Goal: Task Accomplishment & Management: Complete application form

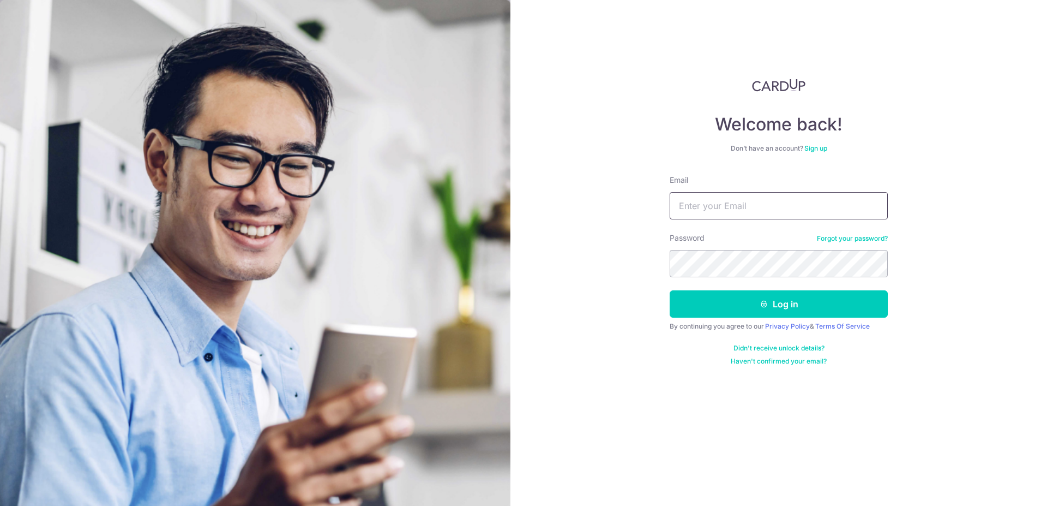
click at [732, 216] on input "Email" at bounding box center [779, 205] width 218 height 27
type input "[EMAIL_ADDRESS][DOMAIN_NAME]"
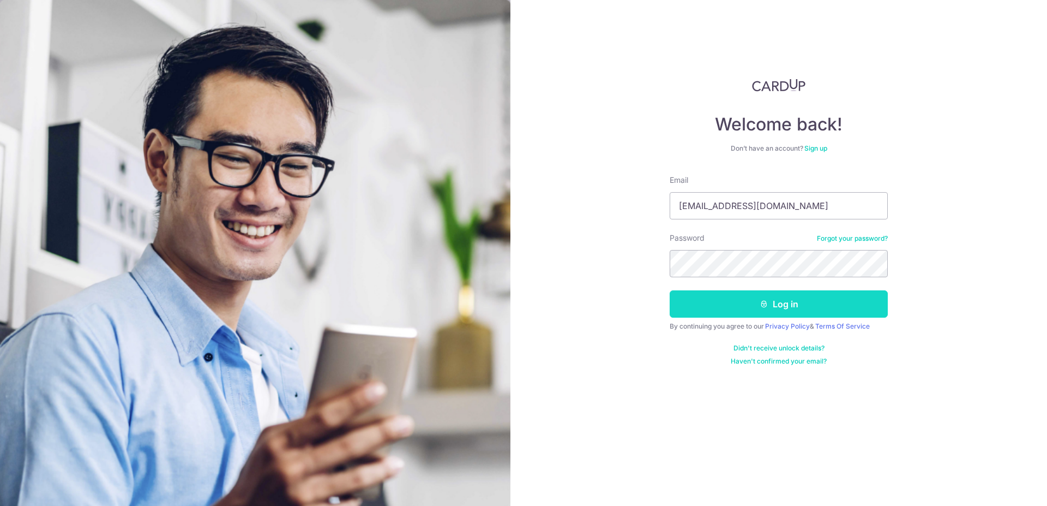
click at [855, 311] on button "Log in" at bounding box center [779, 303] width 218 height 27
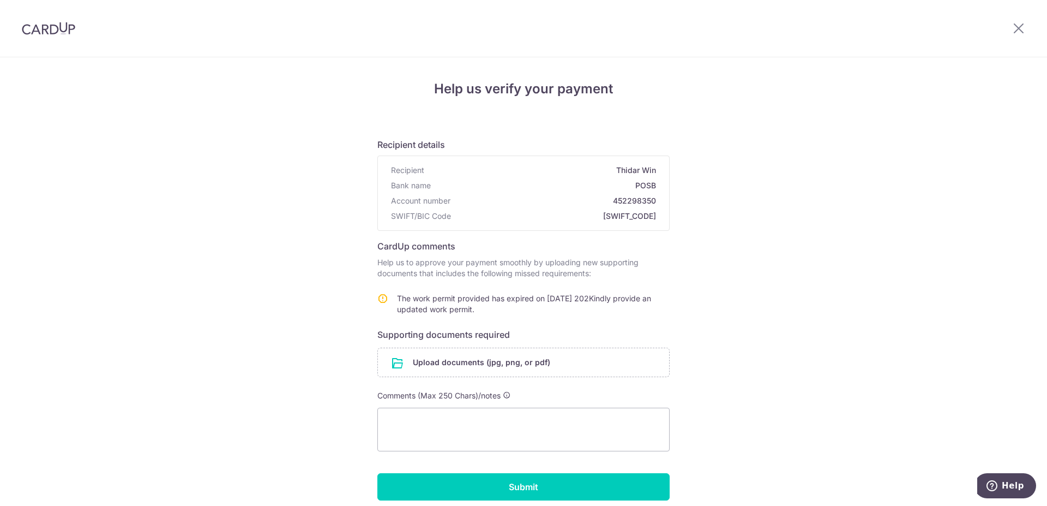
scroll to position [72, 0]
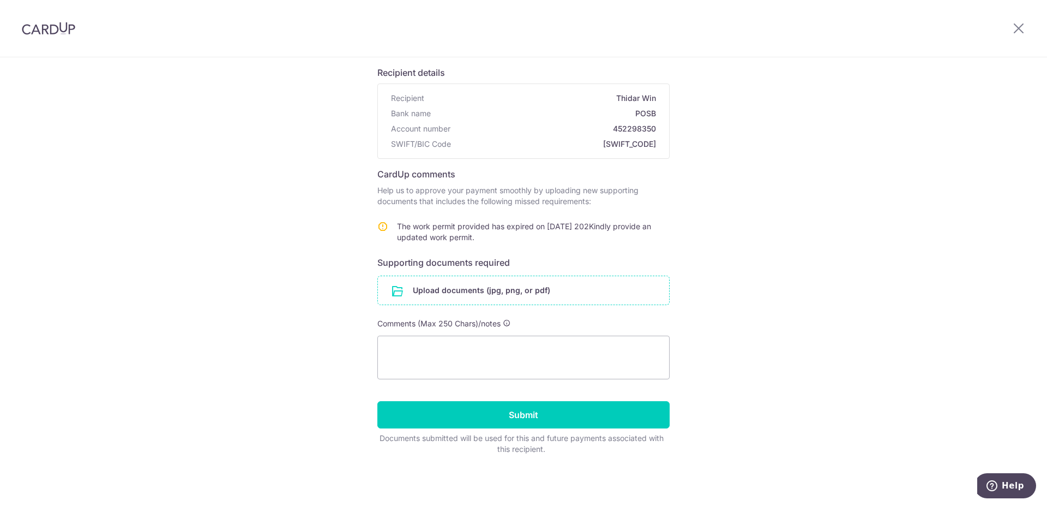
click at [481, 291] on input "file" at bounding box center [523, 290] width 291 height 28
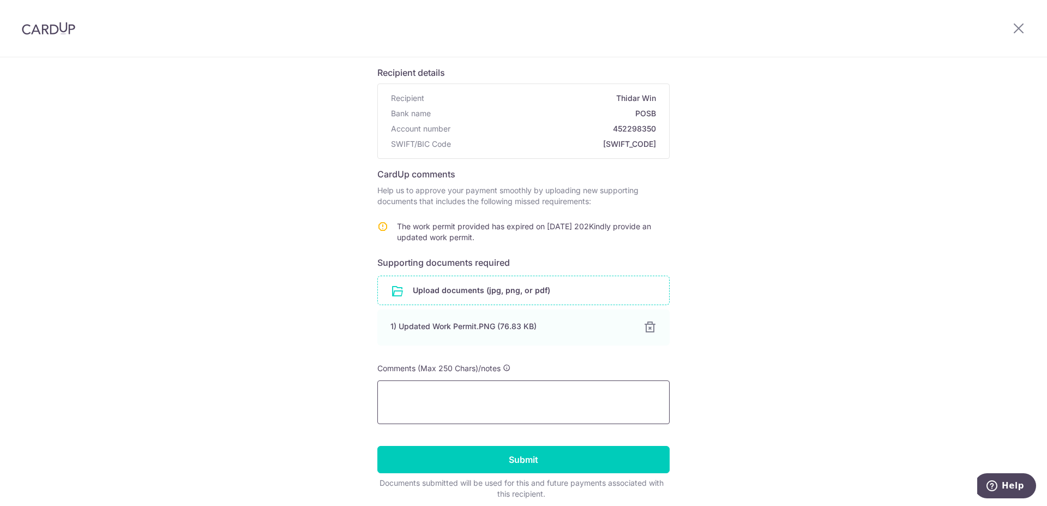
click at [470, 392] on textarea at bounding box center [523, 402] width 292 height 44
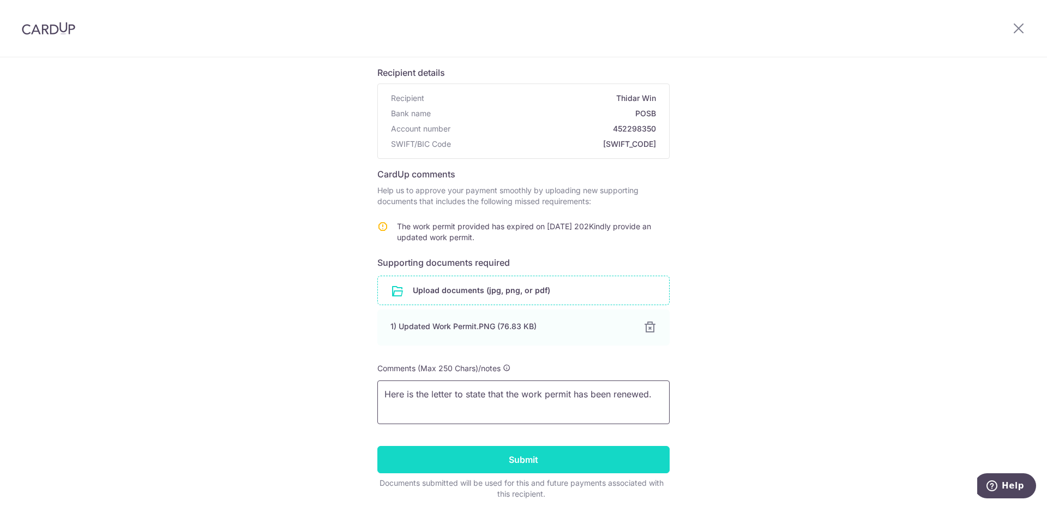
type textarea "Here is the letter to state that the work permit has been renewed."
click at [593, 453] on input "Submit" at bounding box center [523, 459] width 292 height 27
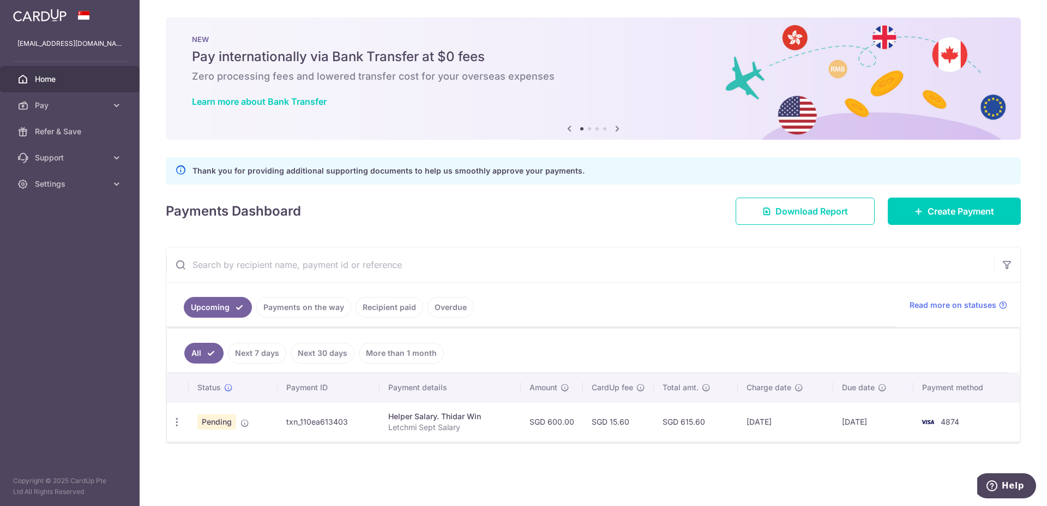
drag, startPoint x: 287, startPoint y: 423, endPoint x: 347, endPoint y: 427, distance: 59.6
click at [347, 427] on td "txn_110ea613403" at bounding box center [328, 421] width 101 height 40
copy td "txn_110ea613403"
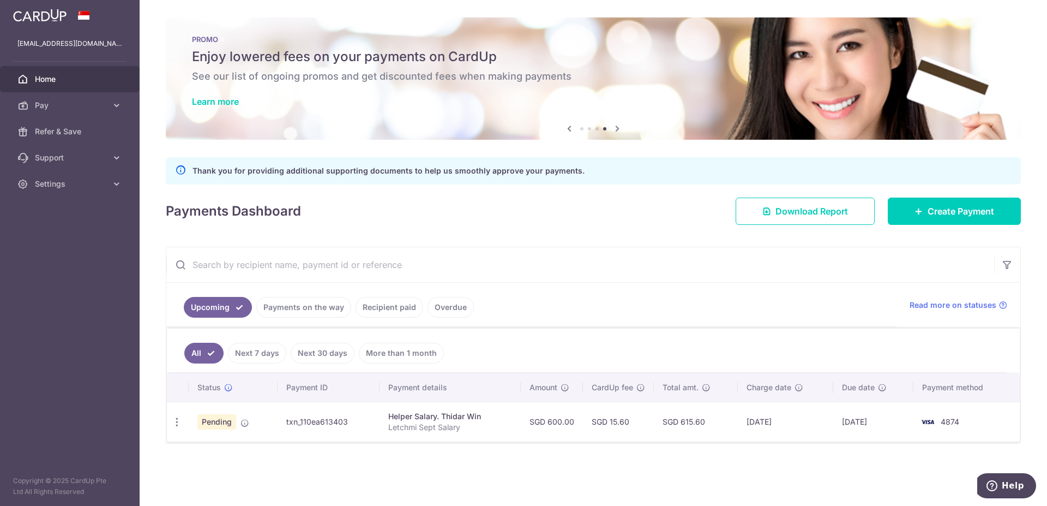
click at [494, 234] on div "× Pause Schedule Pause all future payments in this series Pause just this one p…" at bounding box center [594, 253] width 908 height 506
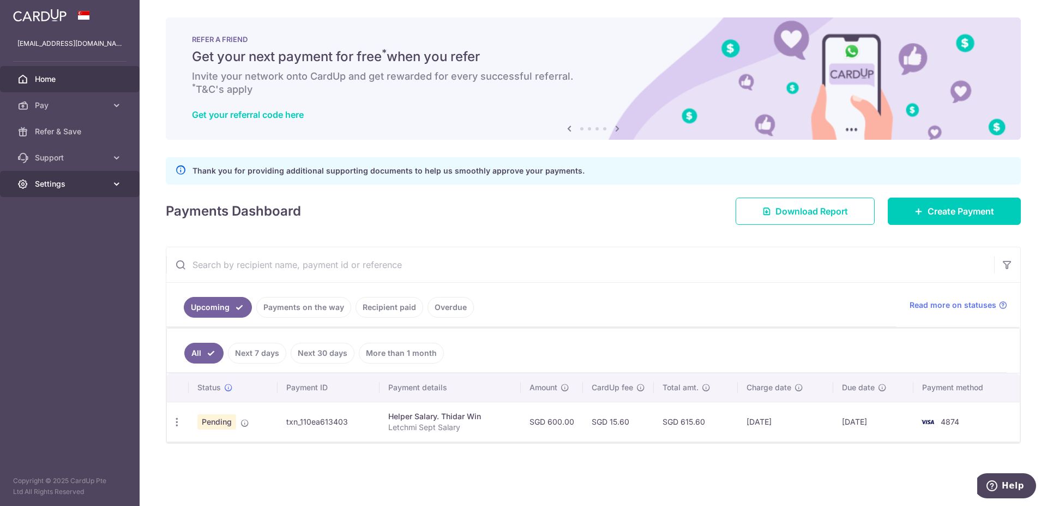
click at [52, 184] on span "Settings" at bounding box center [71, 183] width 72 height 11
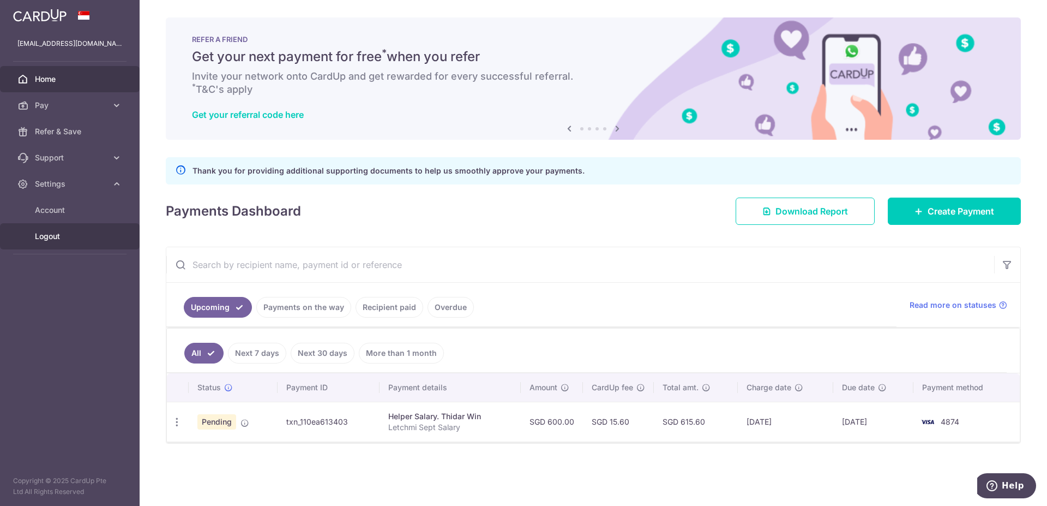
click at [53, 241] on span "Logout" at bounding box center [71, 236] width 72 height 11
